Goal: Transaction & Acquisition: Purchase product/service

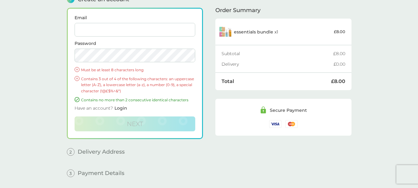
scroll to position [23, 0]
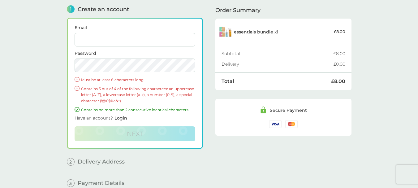
type input "[EMAIL_ADDRESS][DOMAIN_NAME]"
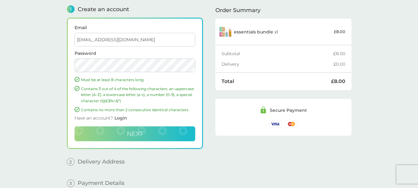
click at [128, 132] on span "Next" at bounding box center [135, 133] width 16 height 7
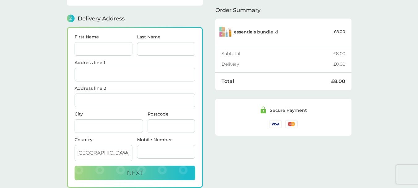
scroll to position [26, 0]
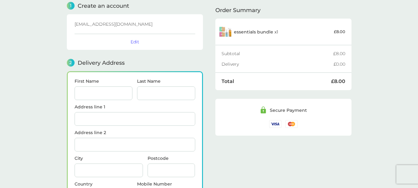
click at [108, 95] on input "First Name" at bounding box center [104, 93] width 58 height 14
type input "[PERSON_NAME]"
type input "ch"
type input "[STREET_ADDRESS]"
type input "solane street"
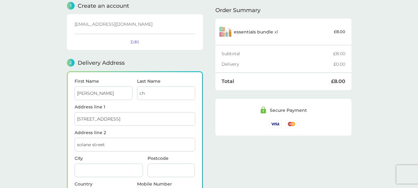
type input "sgsdfg"
type input "SW1X 9AY"
type input "07911526865"
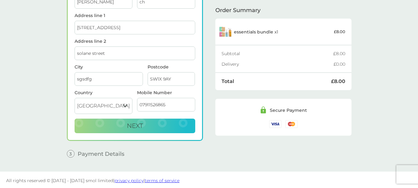
scroll to position [119, 0]
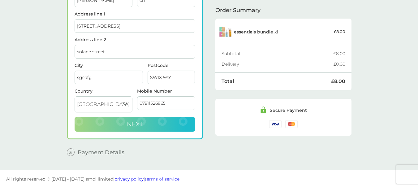
click at [147, 129] on button "Next" at bounding box center [135, 124] width 121 height 15
checkbox input "true"
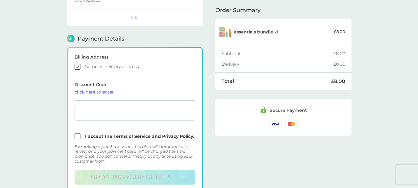
scroll to position [177, 0]
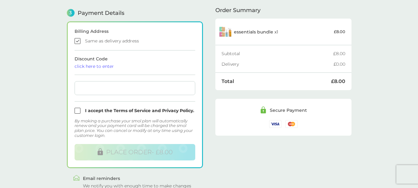
click at [96, 69] on form "Billing Address Same as delivery address Discount Code click here to enter I ac…" at bounding box center [135, 94] width 121 height 131
click at [96, 66] on div "click here to enter" at bounding box center [135, 66] width 121 height 4
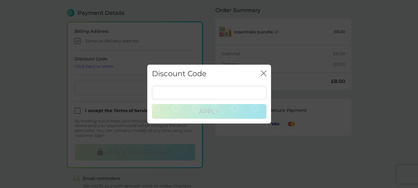
click at [170, 93] on input at bounding box center [209, 93] width 115 height 14
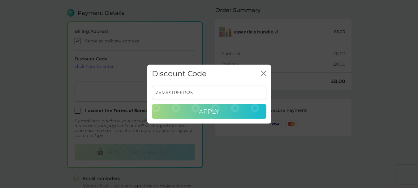
type input "MAMASTREETS25"
click at [211, 112] on span "Apply" at bounding box center [209, 111] width 20 height 7
